Goal: Find specific page/section: Find specific page/section

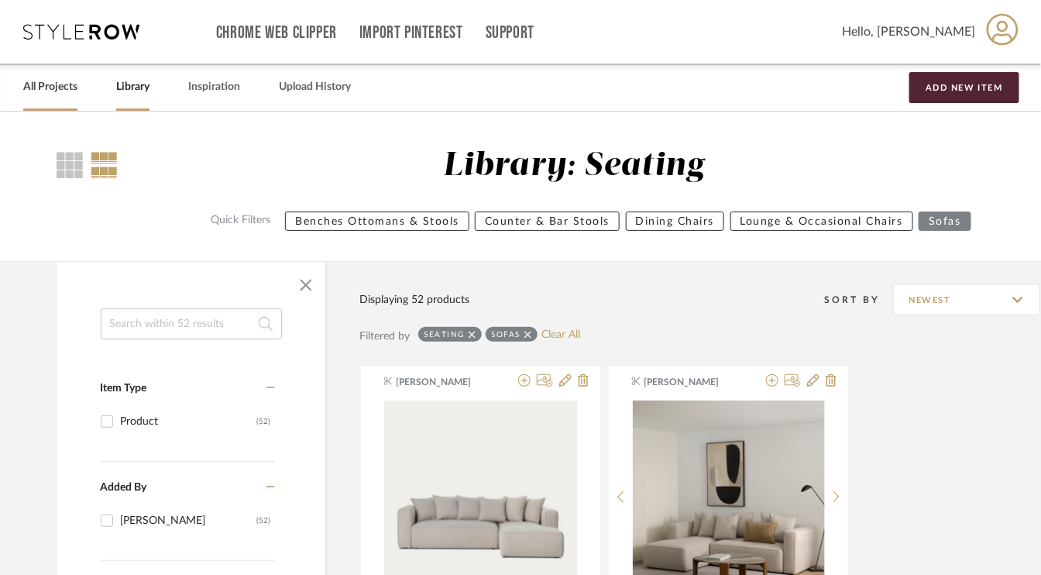
click at [47, 88] on link "All Projects" at bounding box center [50, 87] width 54 height 21
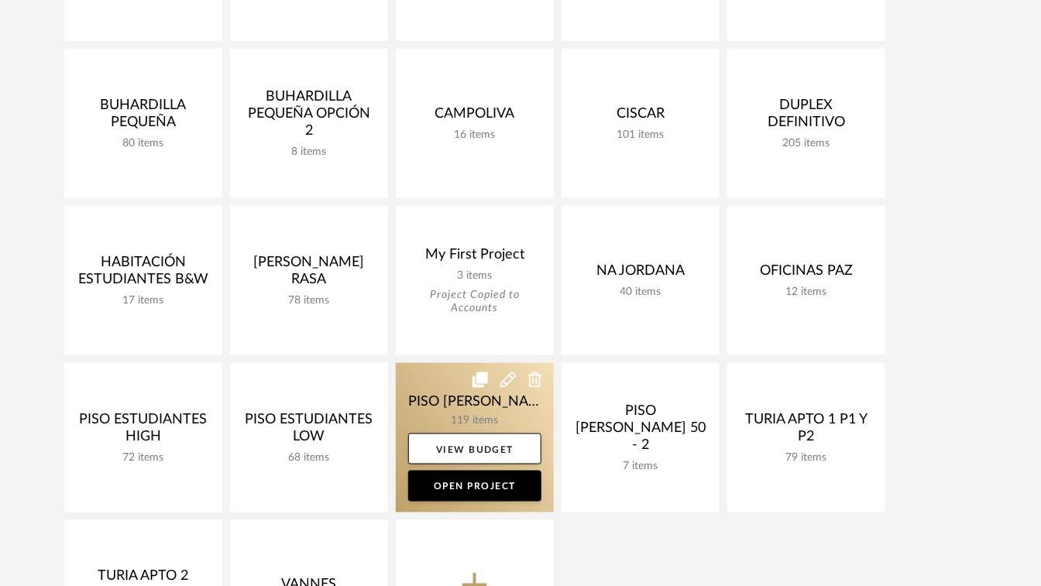
scroll to position [542, 0]
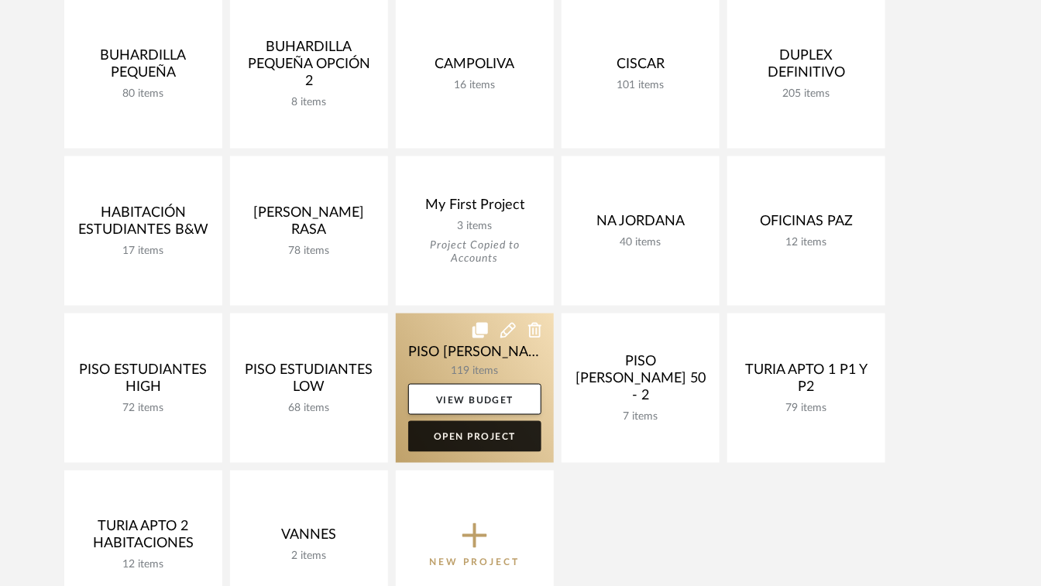
click at [469, 433] on link "Open Project" at bounding box center [474, 436] width 133 height 31
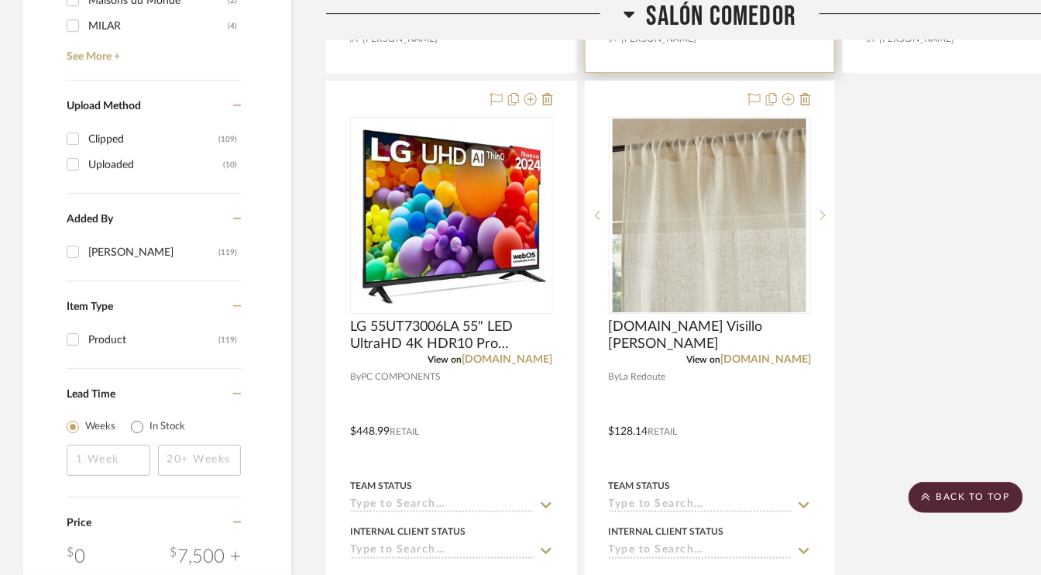
scroll to position [1781, 0]
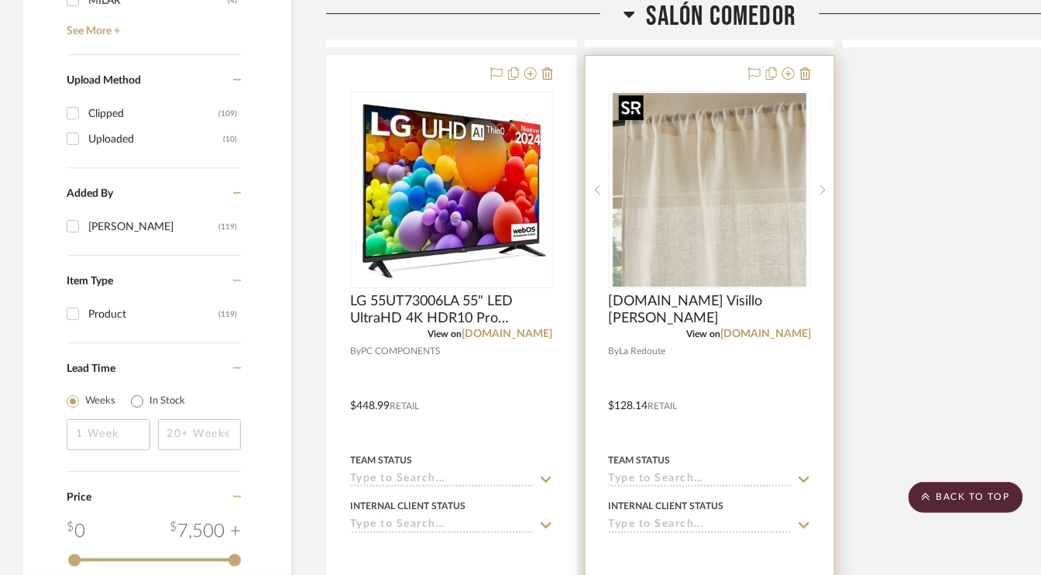
click at [760, 234] on img "0" at bounding box center [710, 190] width 194 height 194
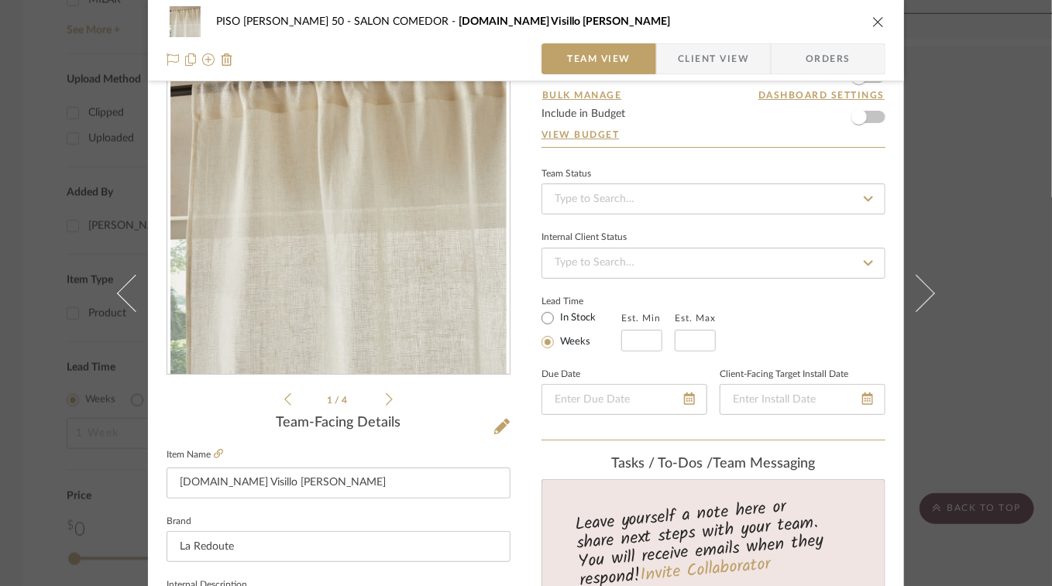
scroll to position [232, 0]
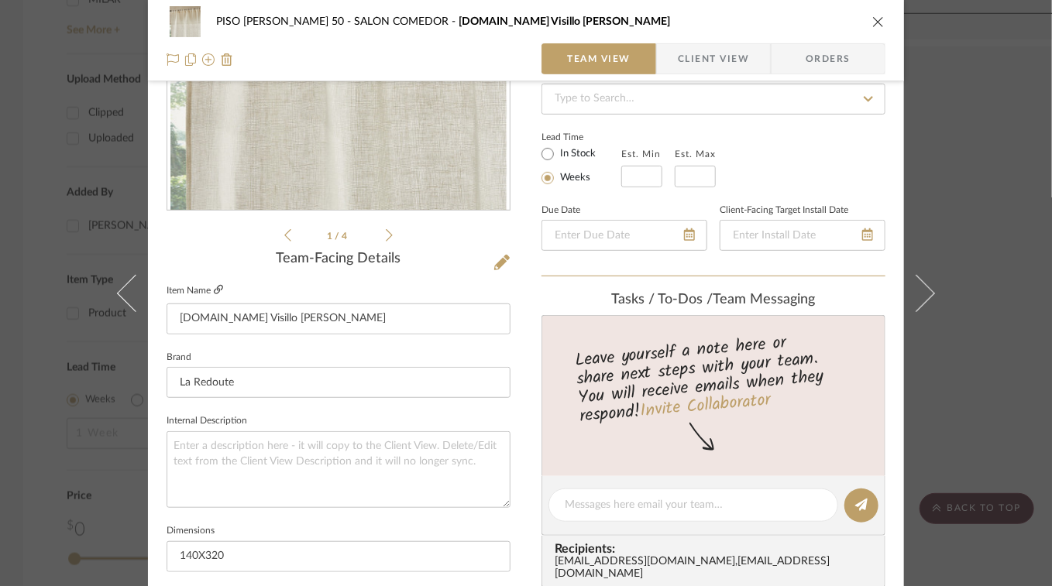
click at [218, 285] on icon at bounding box center [218, 289] width 9 height 9
click at [877, 21] on icon "close" at bounding box center [878, 21] width 12 height 12
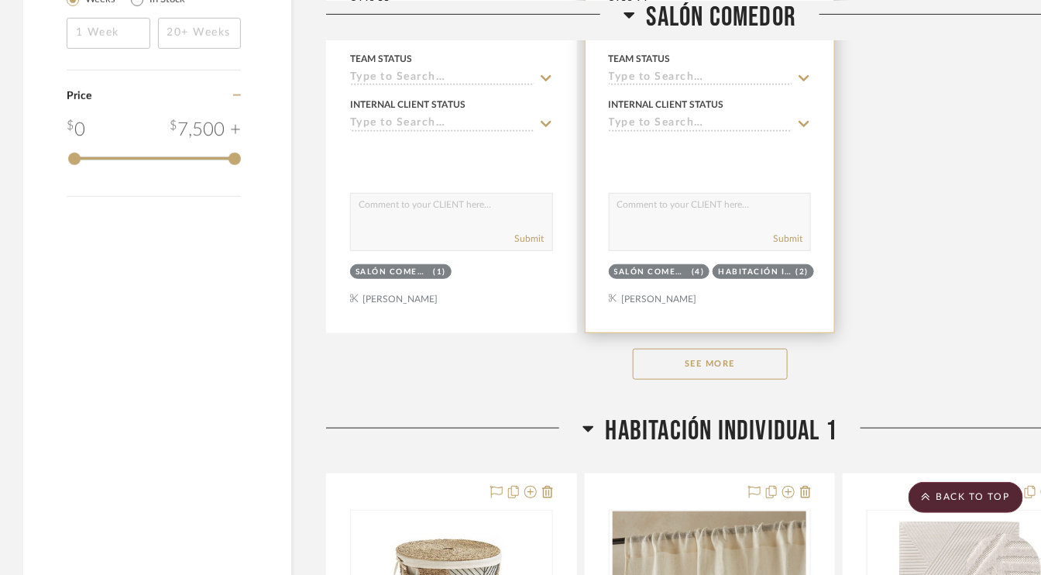
scroll to position [2324, 0]
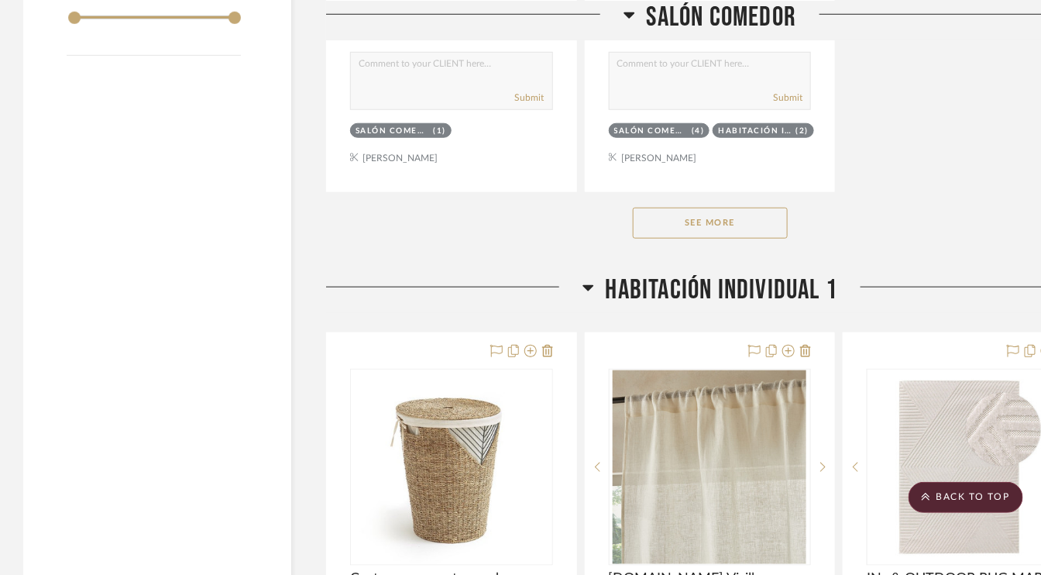
click at [763, 221] on button "See More" at bounding box center [710, 223] width 155 height 31
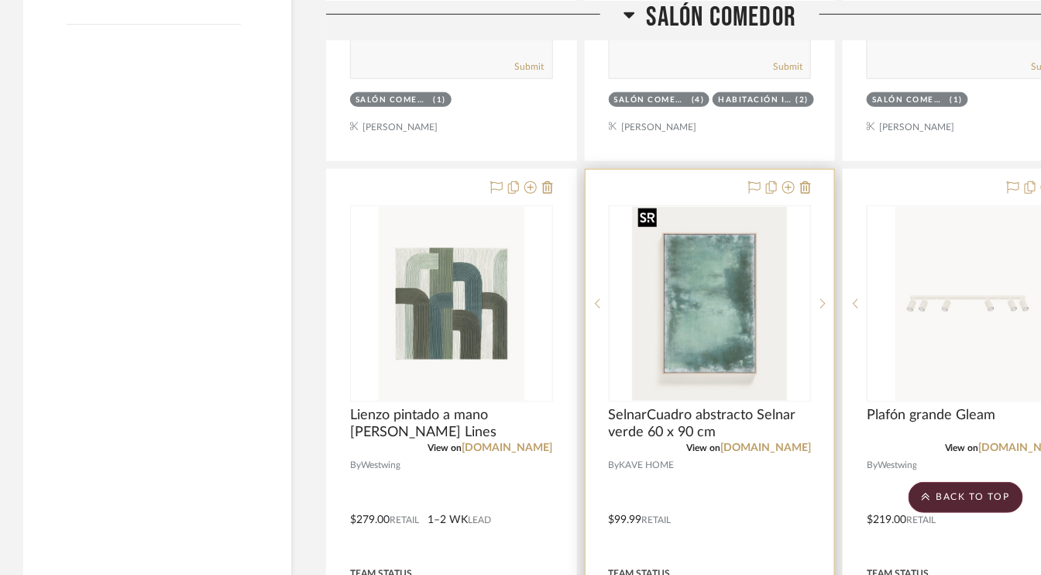
scroll to position [2479, 0]
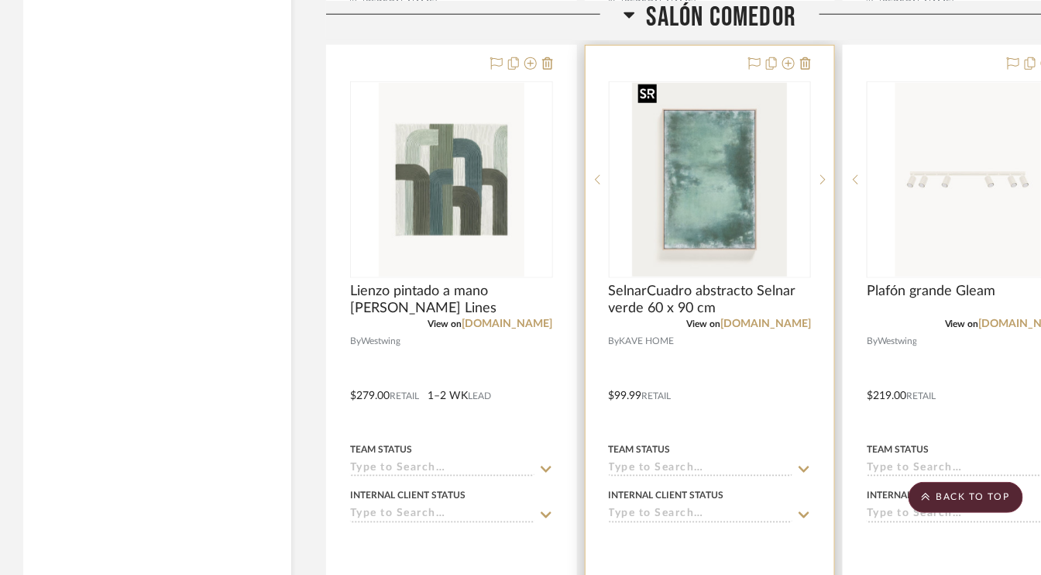
click at [730, 200] on img "0" at bounding box center [709, 180] width 155 height 194
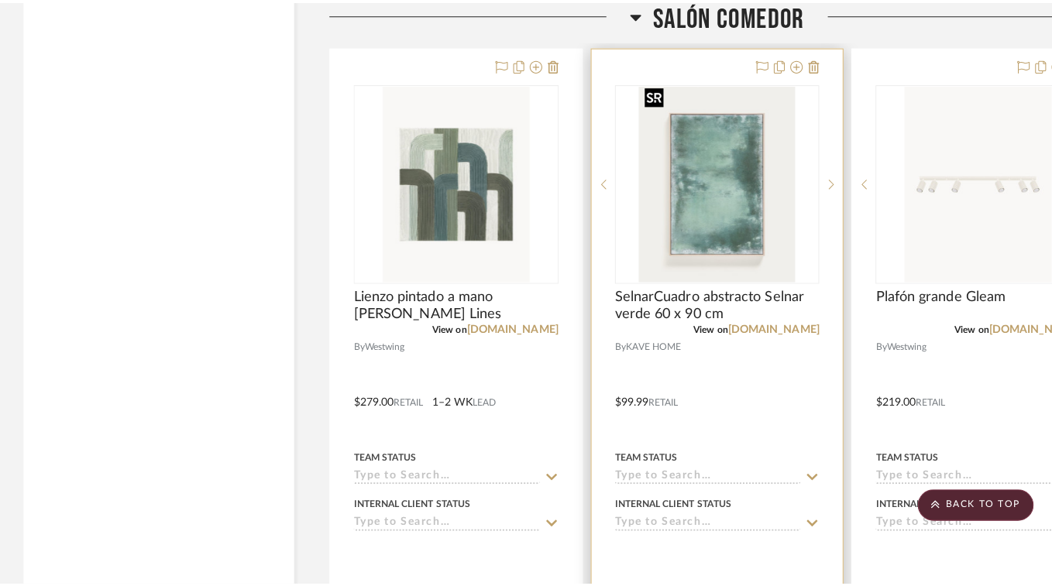
scroll to position [0, 0]
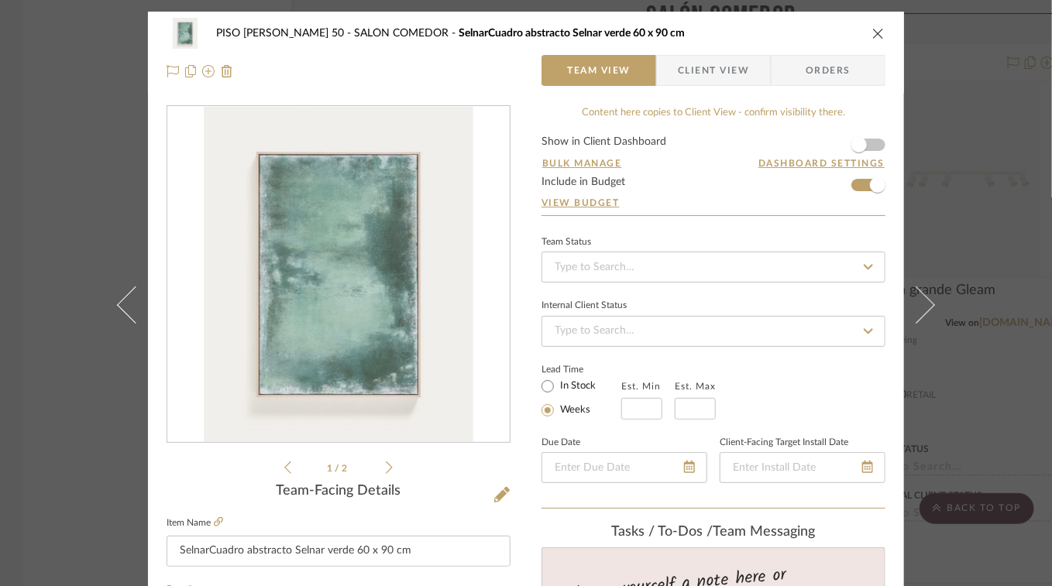
click at [872, 30] on icon "close" at bounding box center [878, 33] width 12 height 12
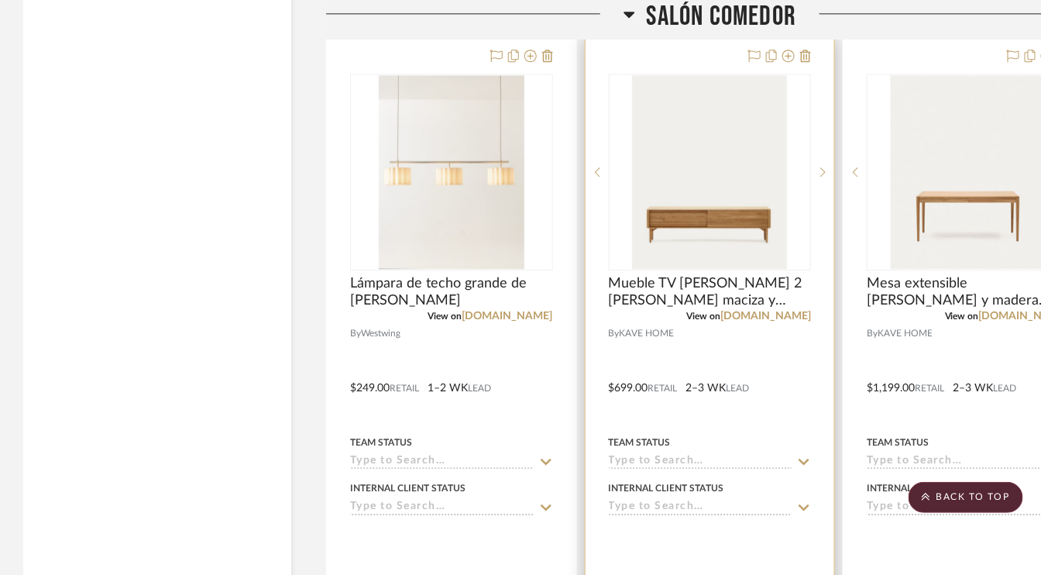
scroll to position [3176, 0]
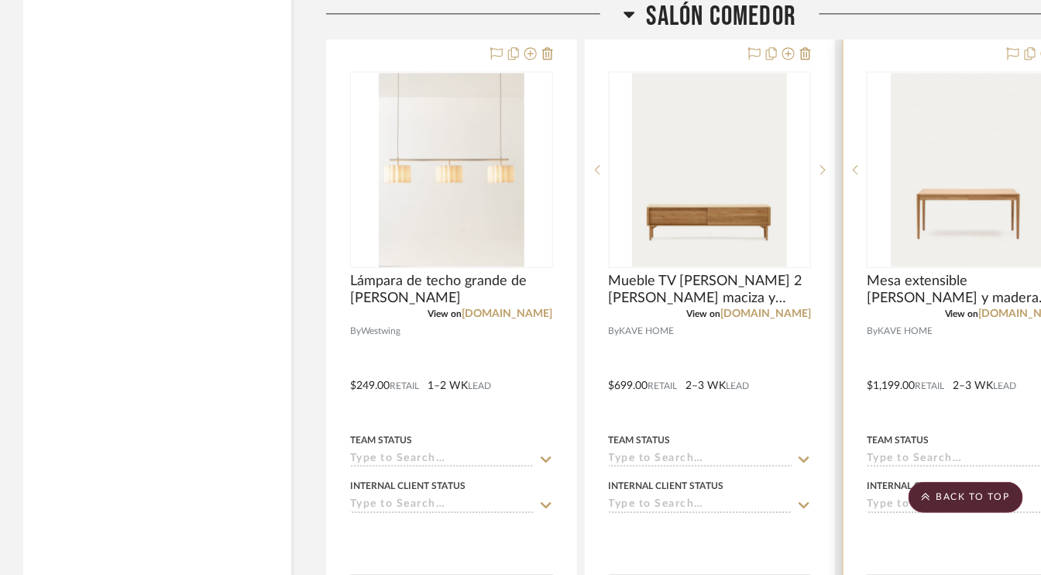
click at [971, 153] on img "0" at bounding box center [968, 170] width 155 height 194
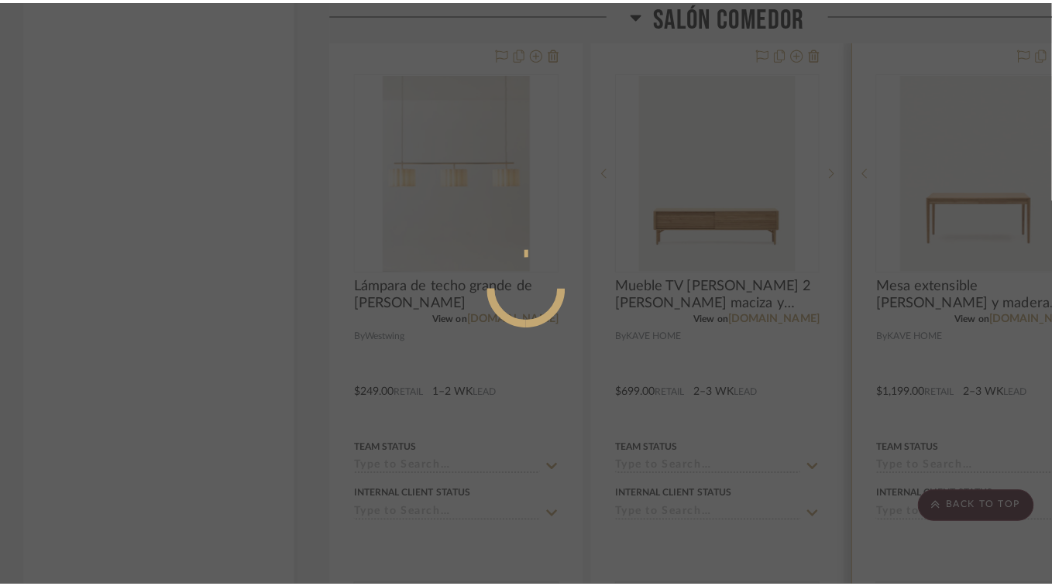
scroll to position [0, 0]
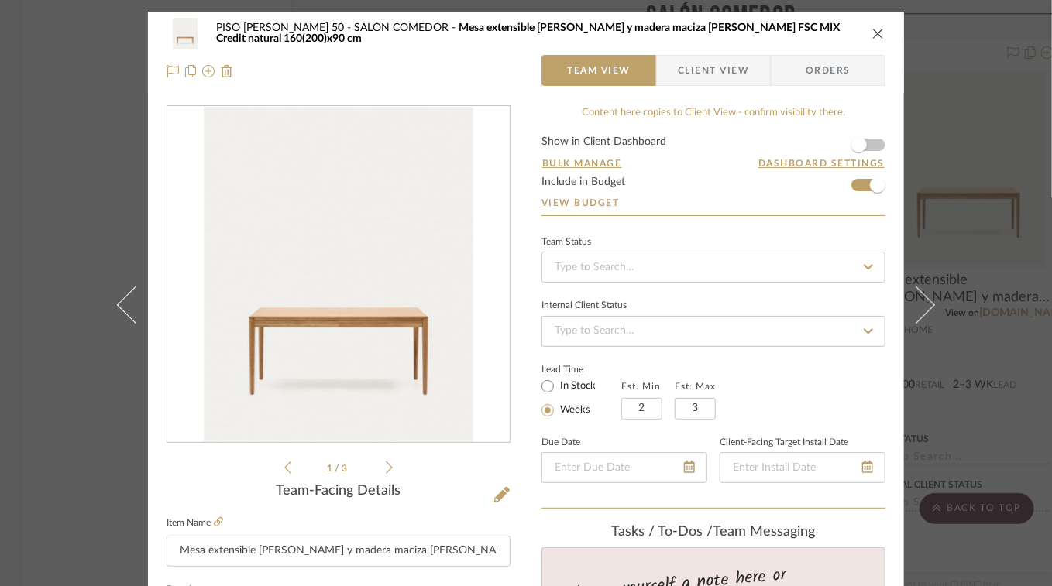
click at [874, 36] on icon "close" at bounding box center [878, 33] width 12 height 12
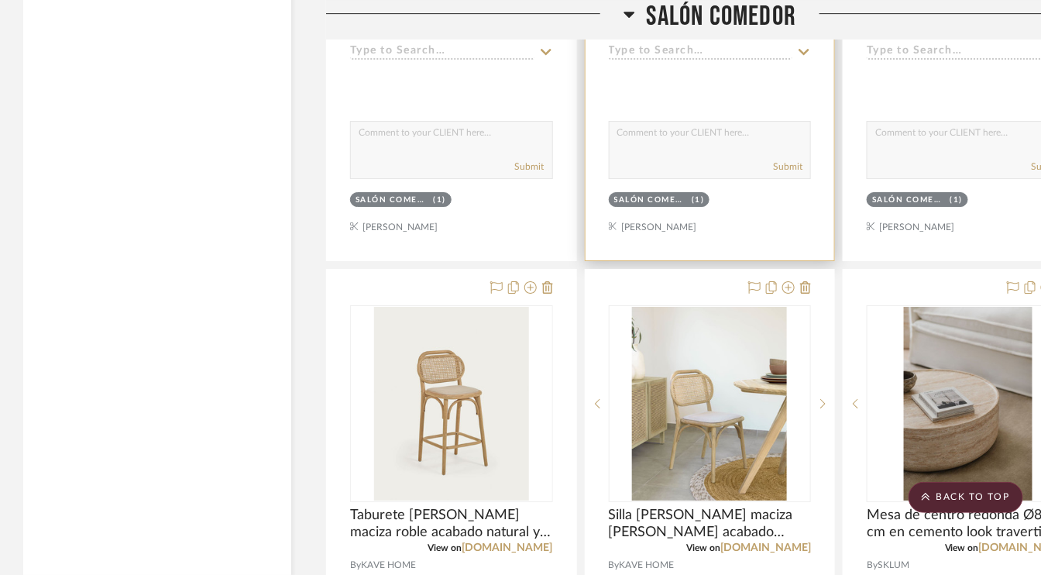
scroll to position [3795, 0]
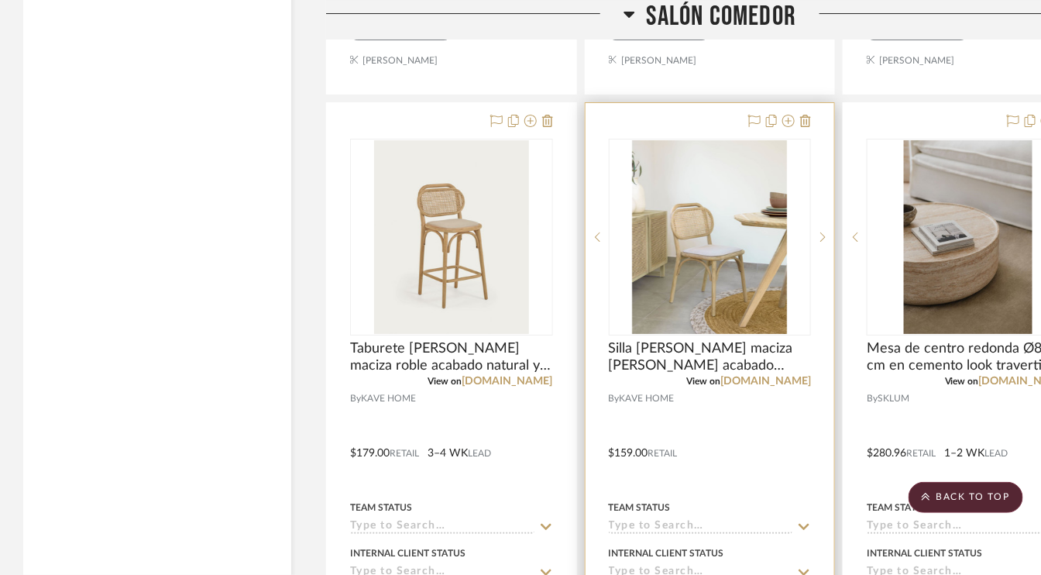
click at [696, 232] on img "0" at bounding box center [709, 237] width 155 height 194
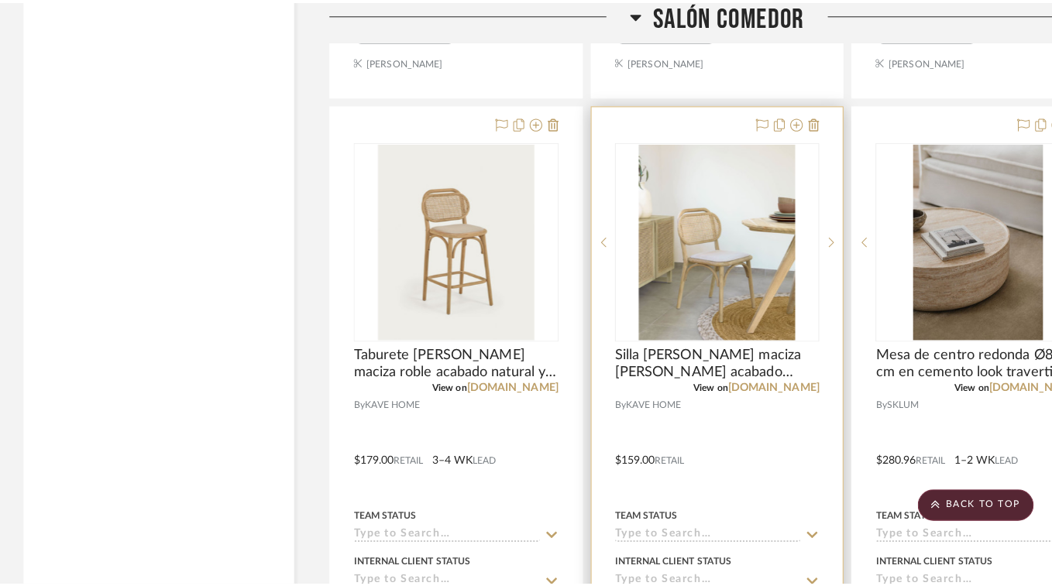
scroll to position [0, 0]
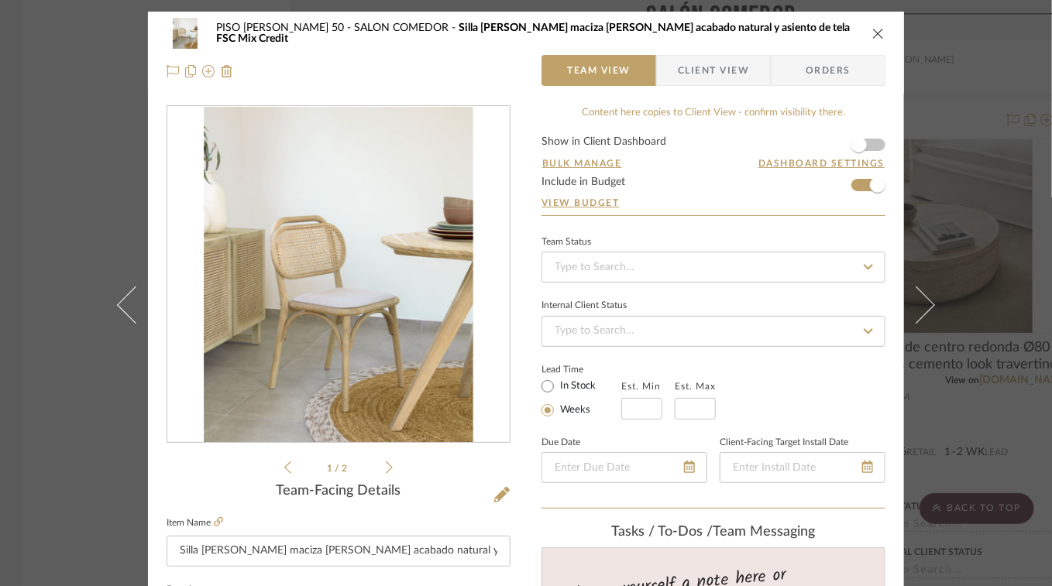
click at [872, 33] on icon "close" at bounding box center [878, 33] width 12 height 12
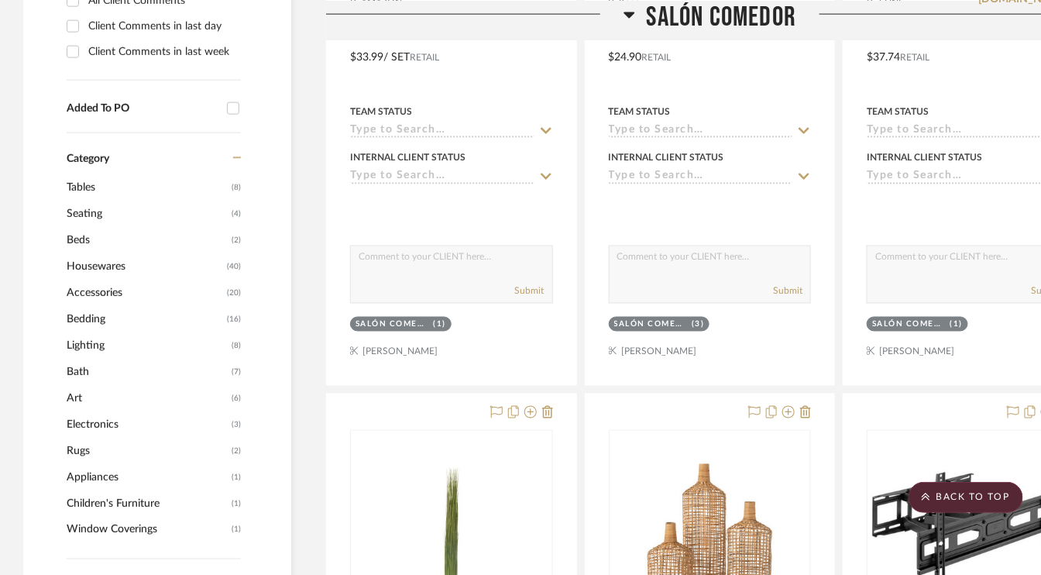
scroll to position [775, 0]
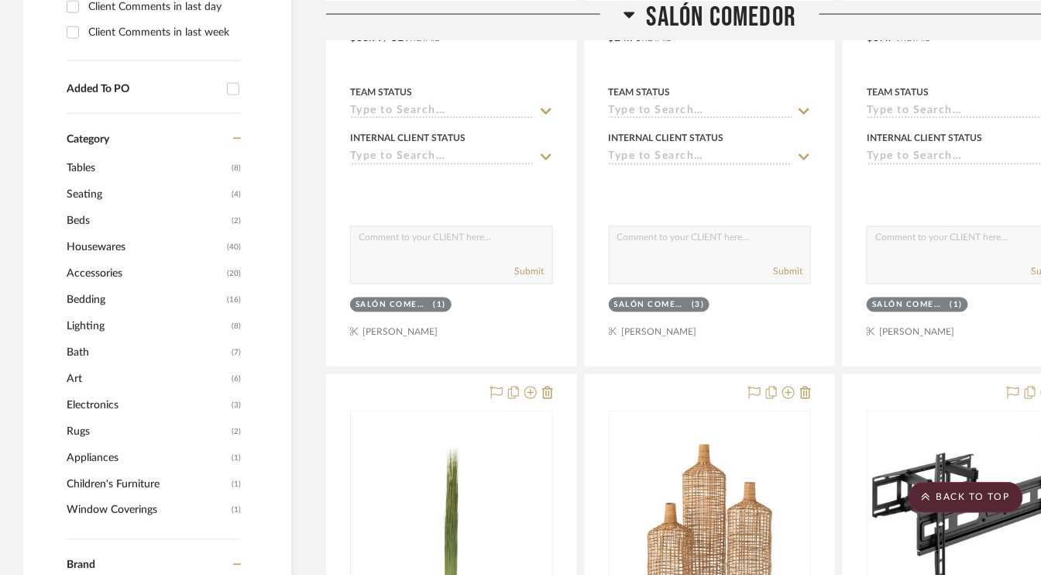
click at [91, 317] on span "Lighting" at bounding box center [147, 326] width 161 height 26
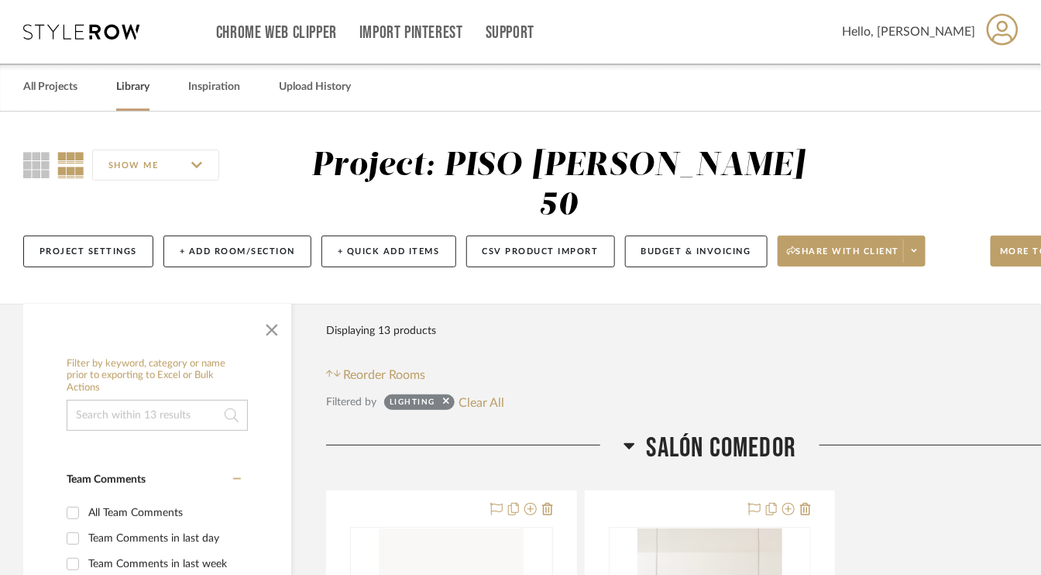
click at [139, 86] on link "Library" at bounding box center [132, 87] width 33 height 21
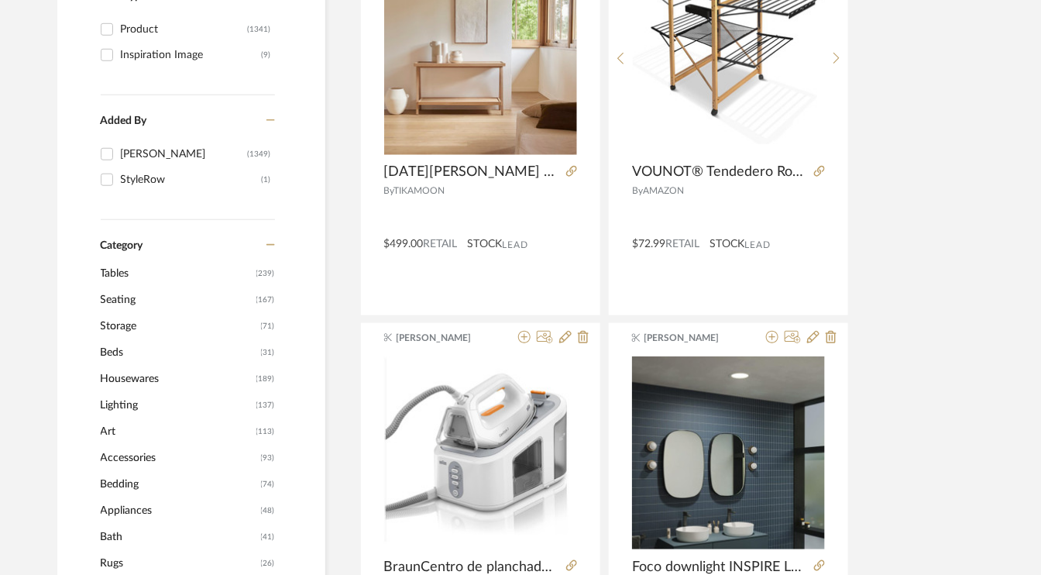
scroll to position [387, 0]
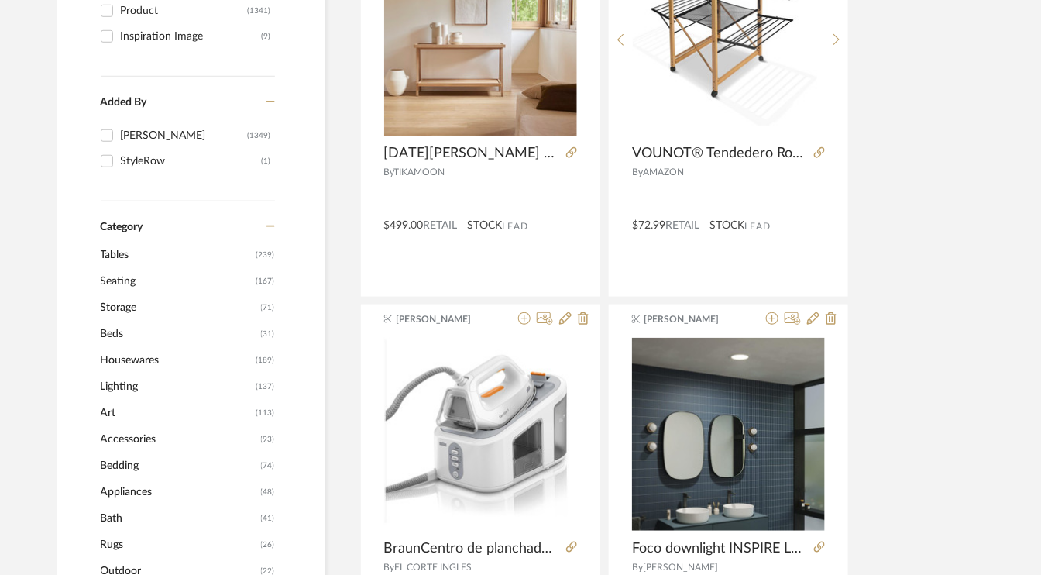
click at [129, 383] on span "Lighting" at bounding box center [177, 386] width 152 height 26
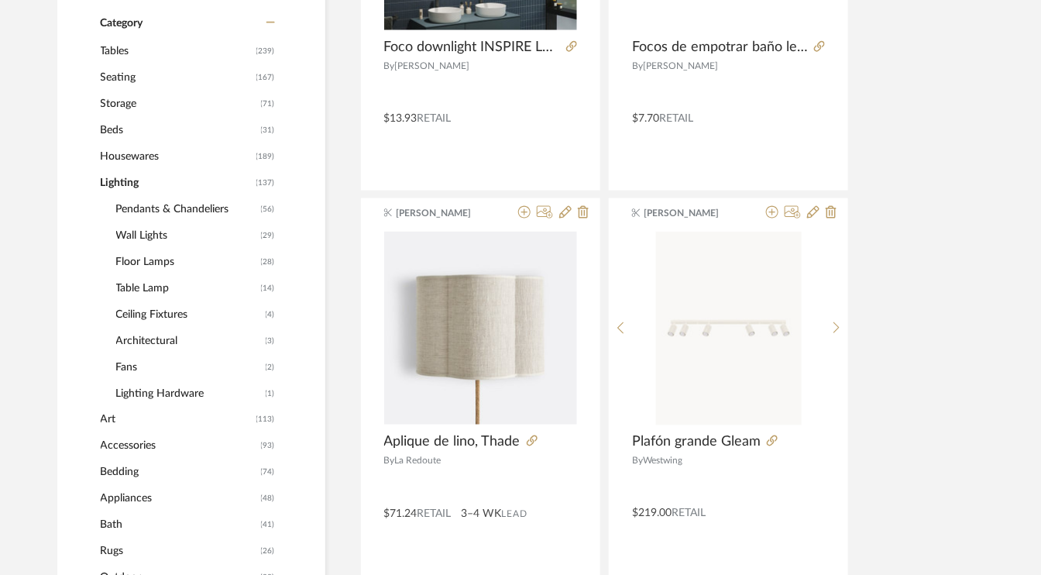
scroll to position [565, 0]
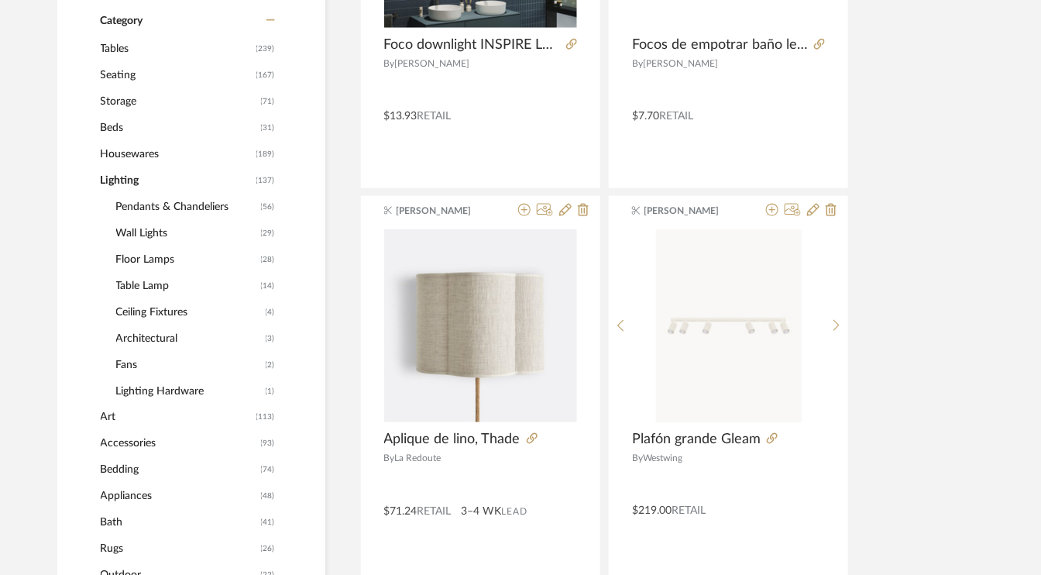
click at [156, 254] on span "Floor Lamps" at bounding box center [186, 259] width 141 height 26
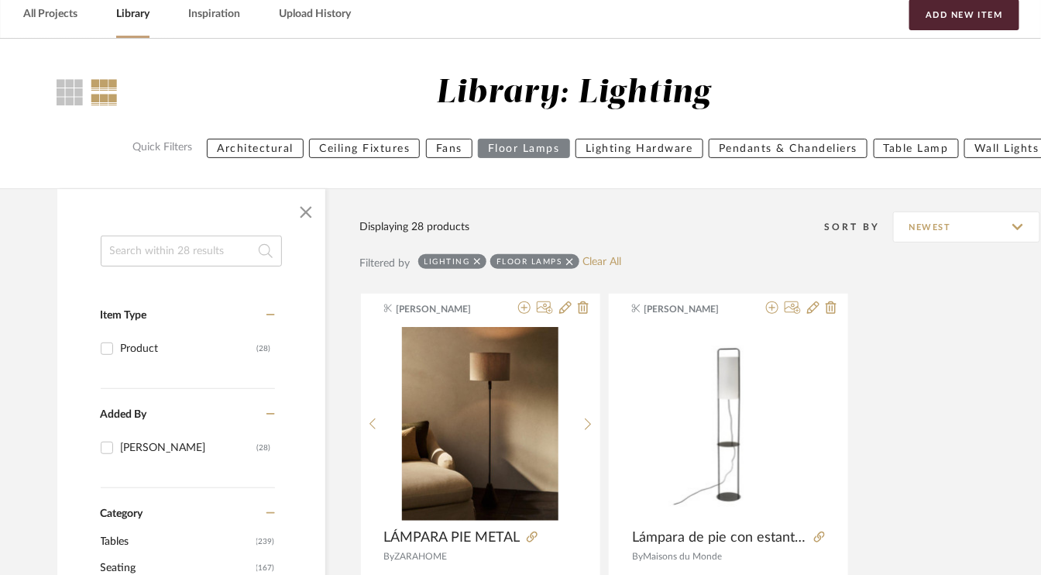
scroll to position [256, 0]
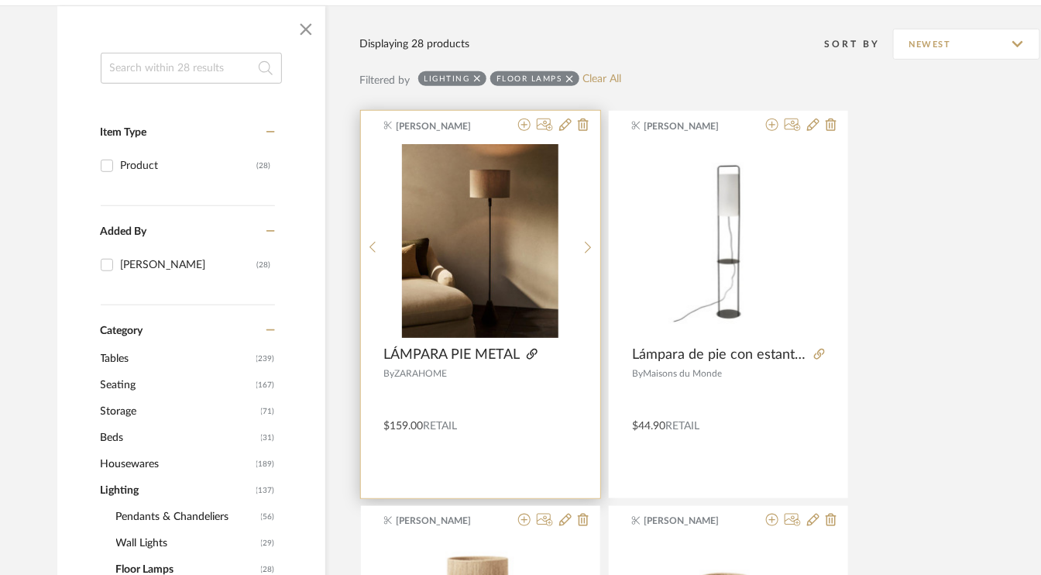
click at [531, 349] on icon at bounding box center [532, 354] width 11 height 11
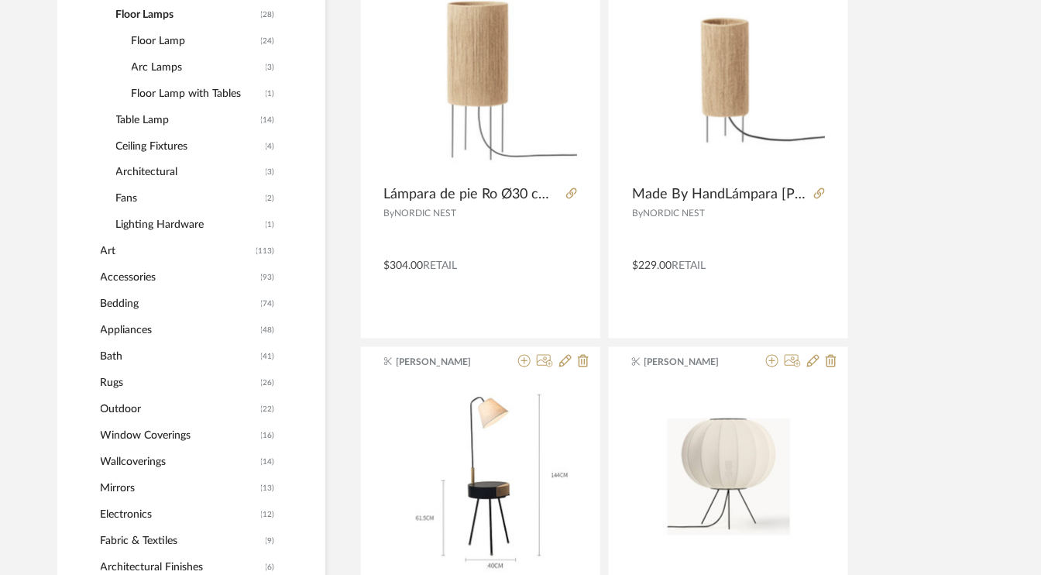
scroll to position [775, 0]
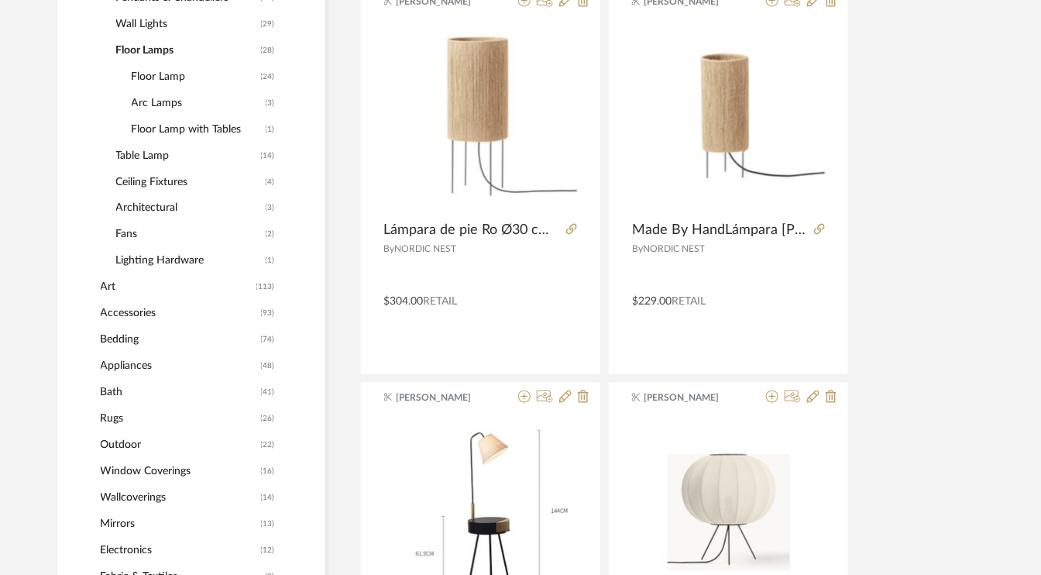
click at [224, 317] on span "Accessories" at bounding box center [179, 314] width 156 height 26
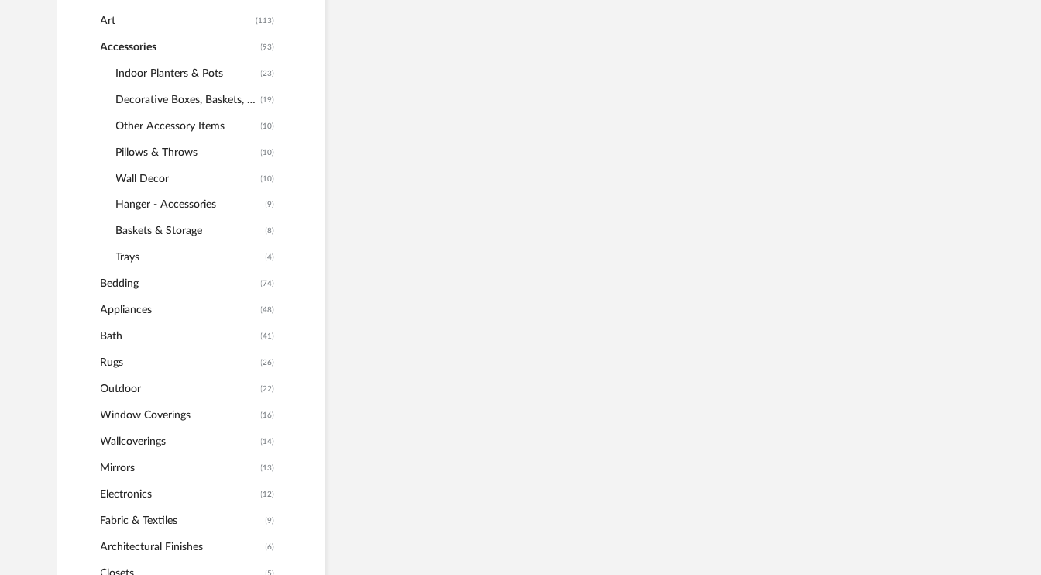
scroll to position [797, 0]
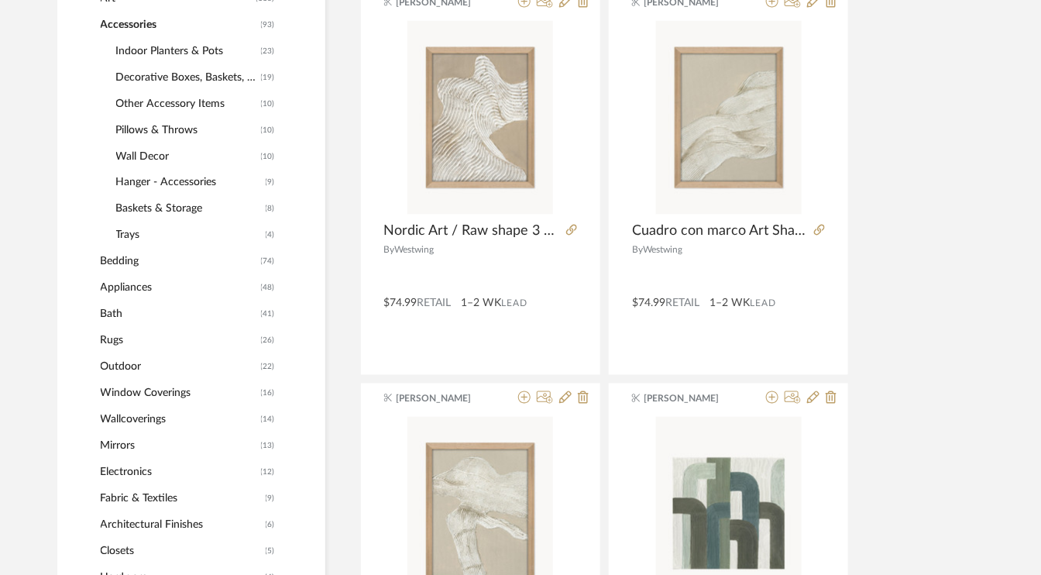
click at [191, 48] on span "Indoor Planters & Pots" at bounding box center [186, 51] width 141 height 26
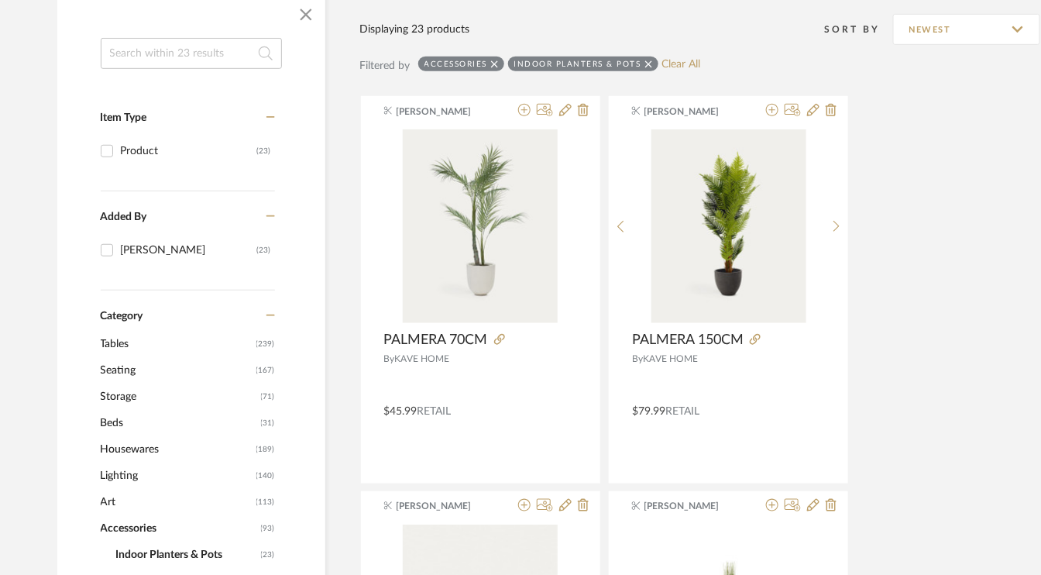
scroll to position [256, 0]
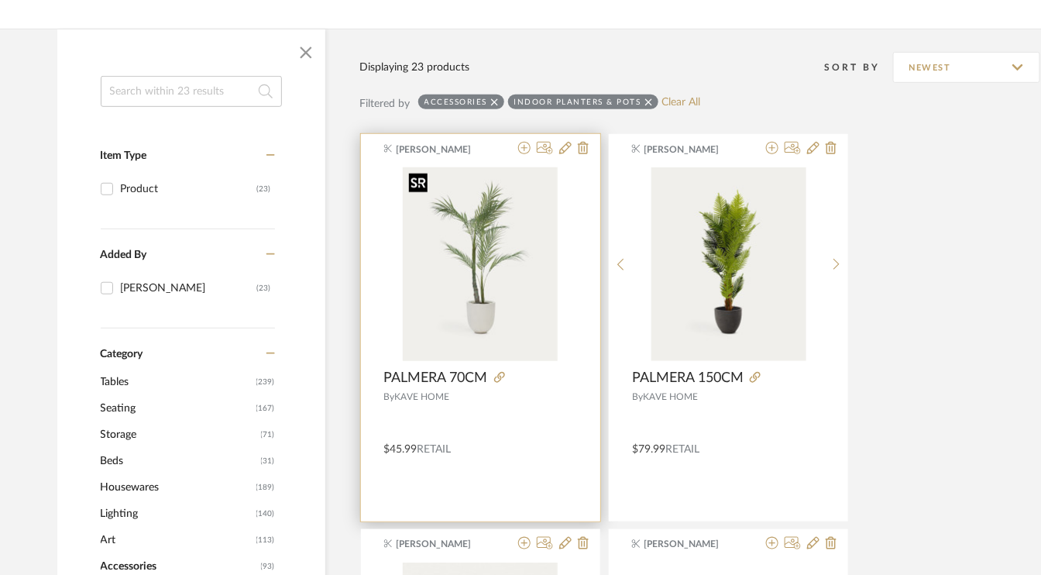
click at [503, 267] on img "0" at bounding box center [480, 264] width 155 height 194
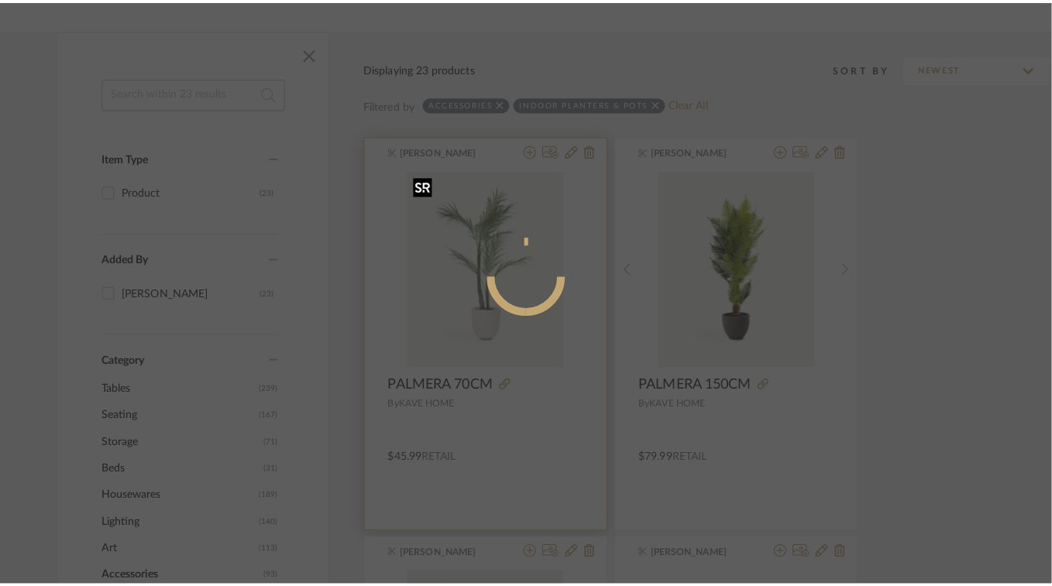
scroll to position [0, 0]
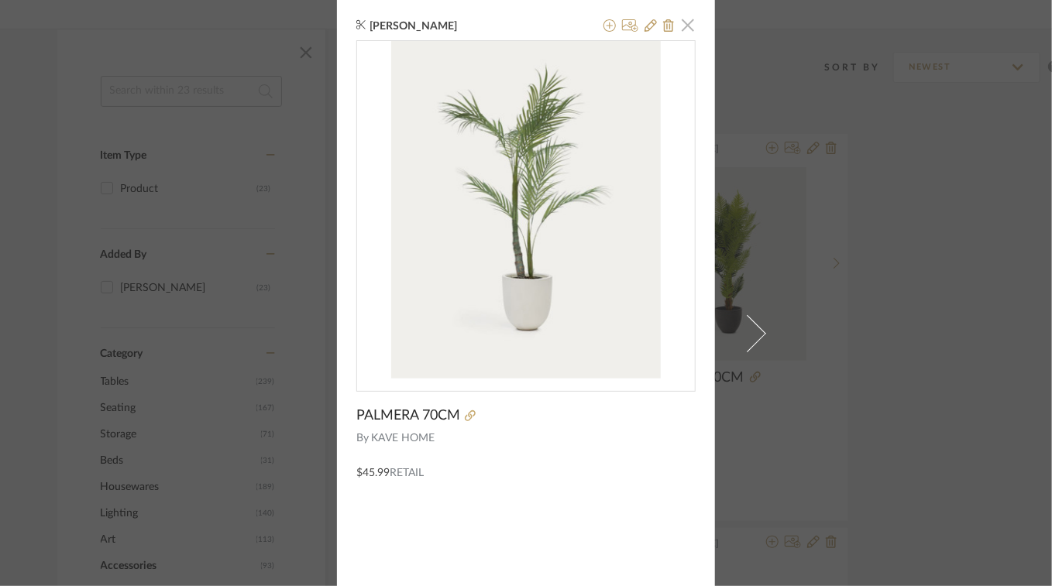
click at [682, 23] on span "button" at bounding box center [687, 24] width 31 height 31
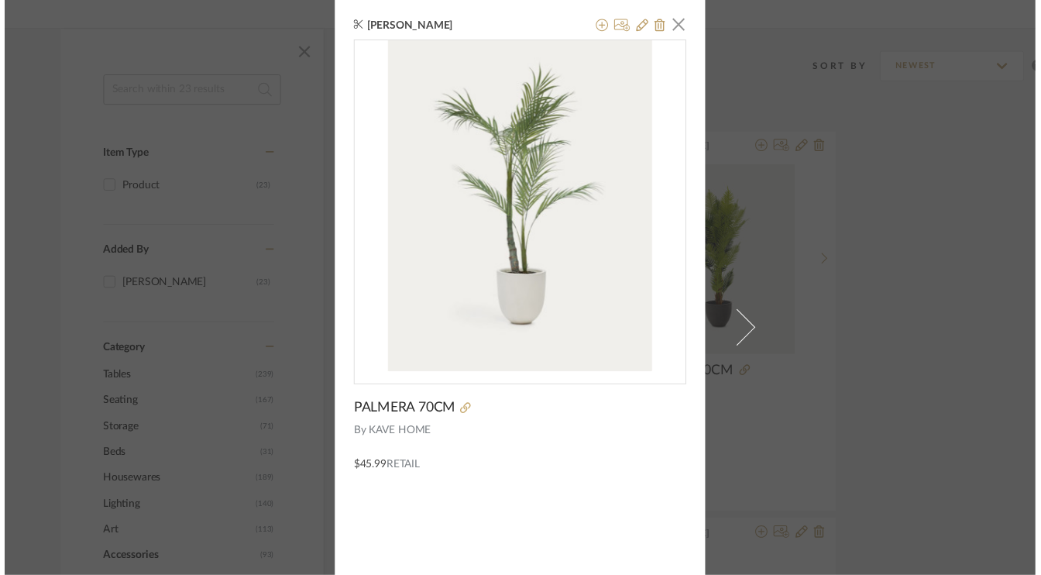
scroll to position [256, 0]
